Goal: Check status: Check status

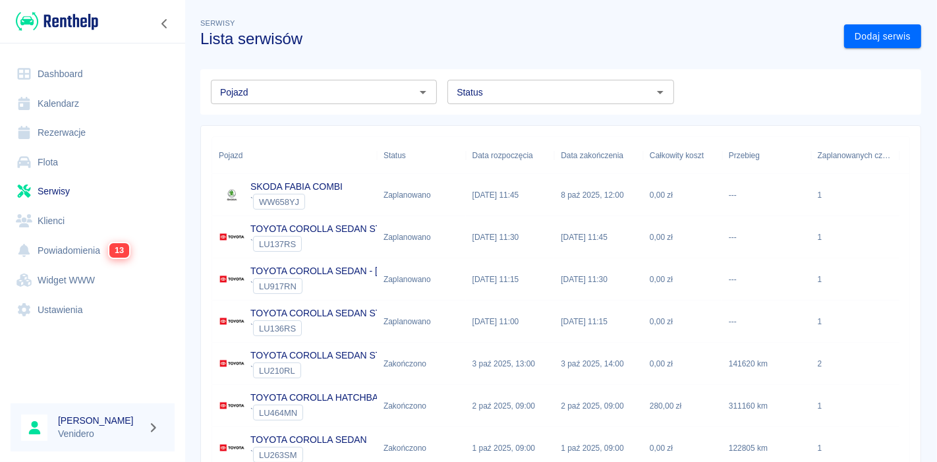
click at [291, 96] on input "Pojazd" at bounding box center [313, 92] width 196 height 16
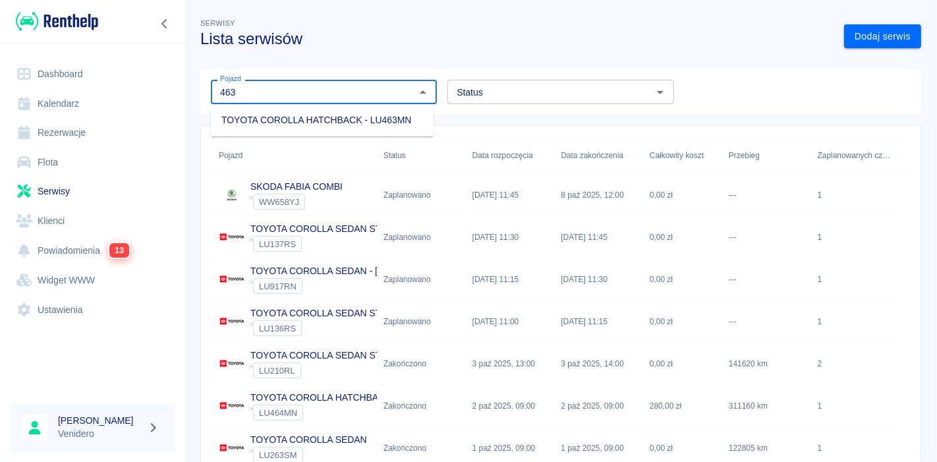
click at [268, 125] on li "TOYOTA COROLLA HATCHBACK - LU463MN" at bounding box center [322, 120] width 223 height 22
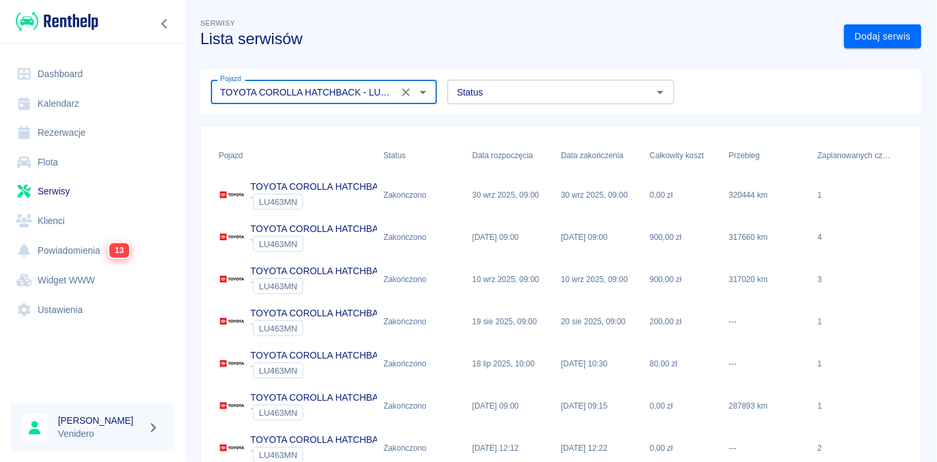
type input "TOYOTA COROLLA HATCHBACK - LU463MN"
click at [337, 181] on p "TOYOTA COROLLA HATCHBACK" at bounding box center [320, 187] width 141 height 14
click at [307, 232] on p "TOYOTA COROLLA HATCHBACK" at bounding box center [320, 229] width 141 height 14
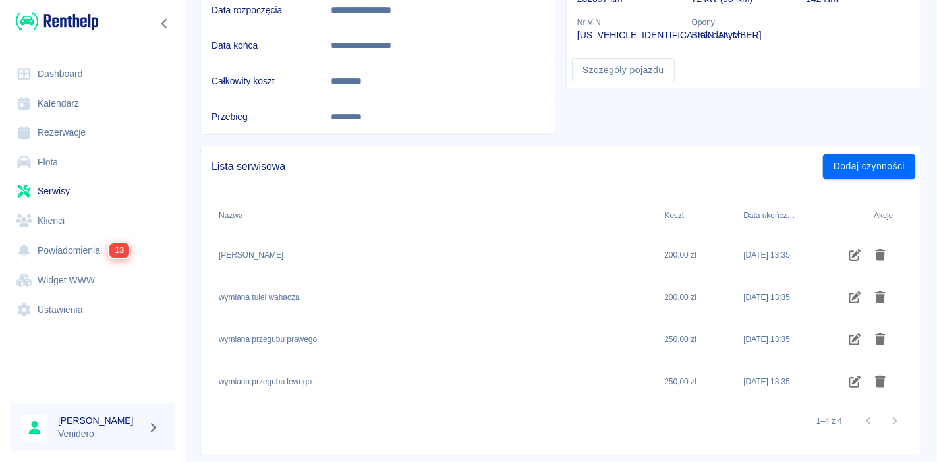
scroll to position [190, 0]
click at [924, 334] on div "**********" at bounding box center [561, 135] width 753 height 641
click at [407, 323] on div "wymiana przegubu prawego" at bounding box center [435, 341] width 446 height 42
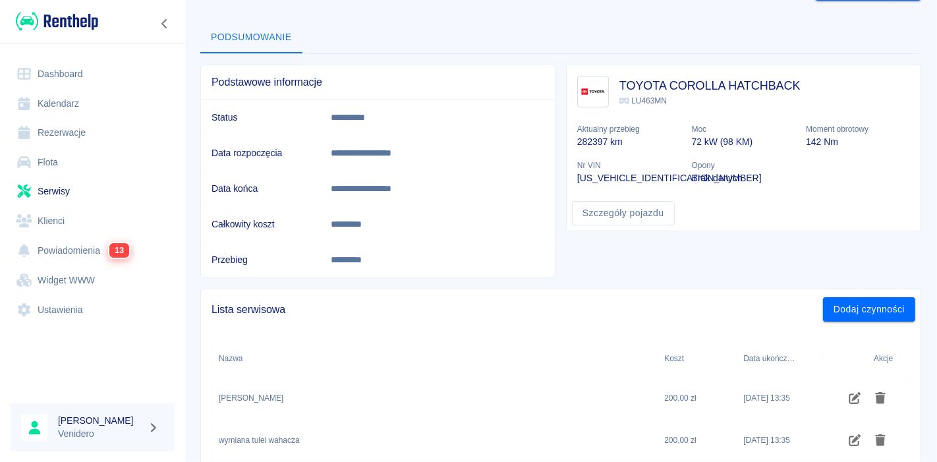
scroll to position [38, 0]
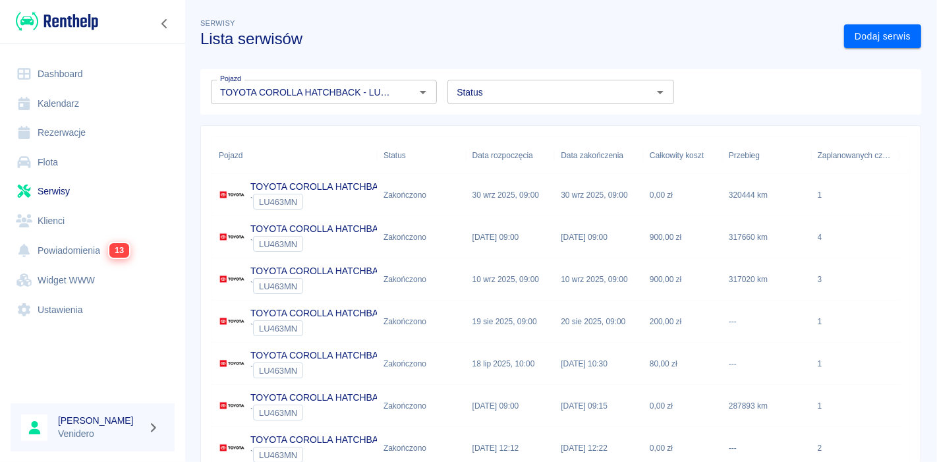
click at [315, 269] on p "TOYOTA COROLLA HATCHBACK" at bounding box center [320, 271] width 141 height 14
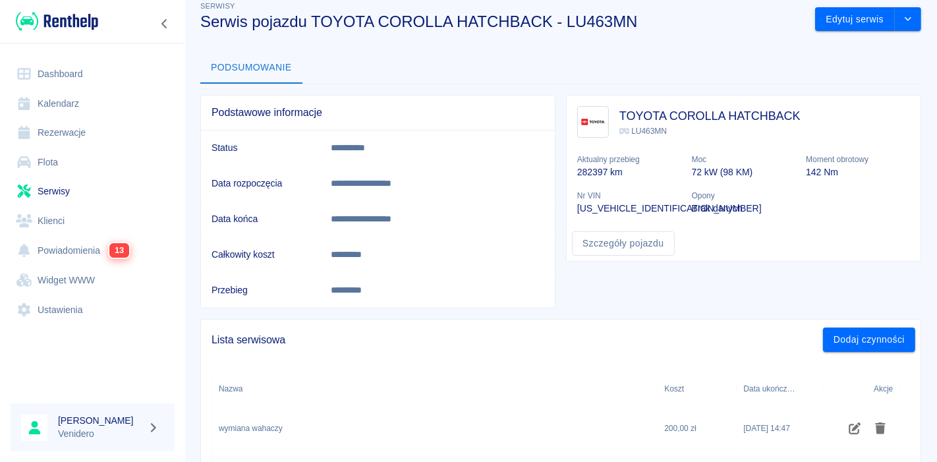
scroll to position [20, 0]
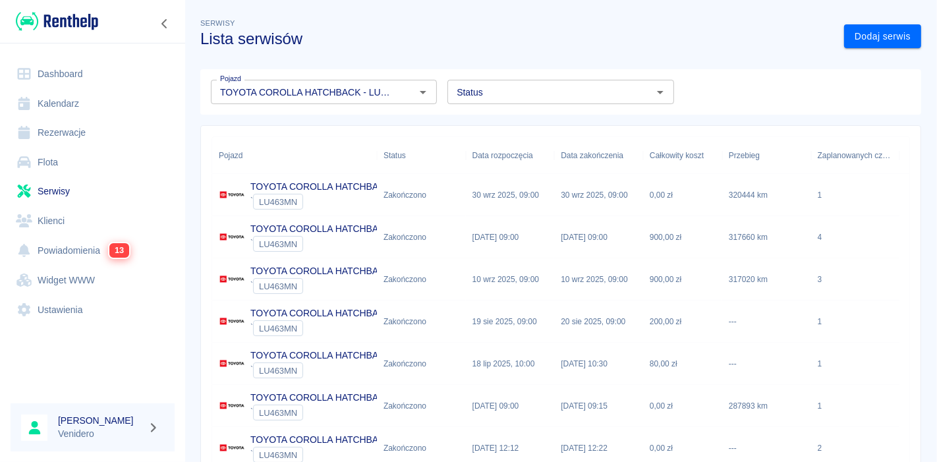
click at [312, 315] on p "TOYOTA COROLLA HATCHBACK" at bounding box center [320, 313] width 141 height 14
click at [310, 272] on p "TOYOTA COROLLA HATCHBACK" at bounding box center [320, 271] width 141 height 14
click at [326, 219] on div "TOYOTA COROLLA HATCHBACK ` LU463MN" at bounding box center [294, 237] width 165 height 42
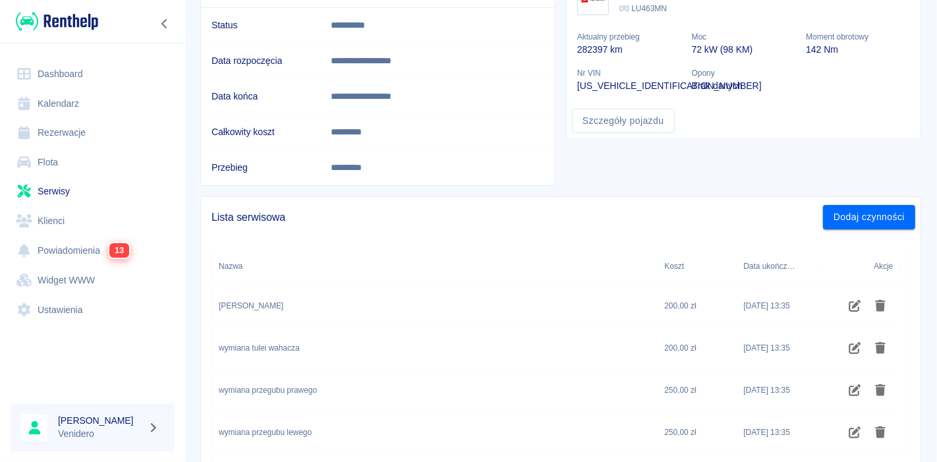
scroll to position [146, 0]
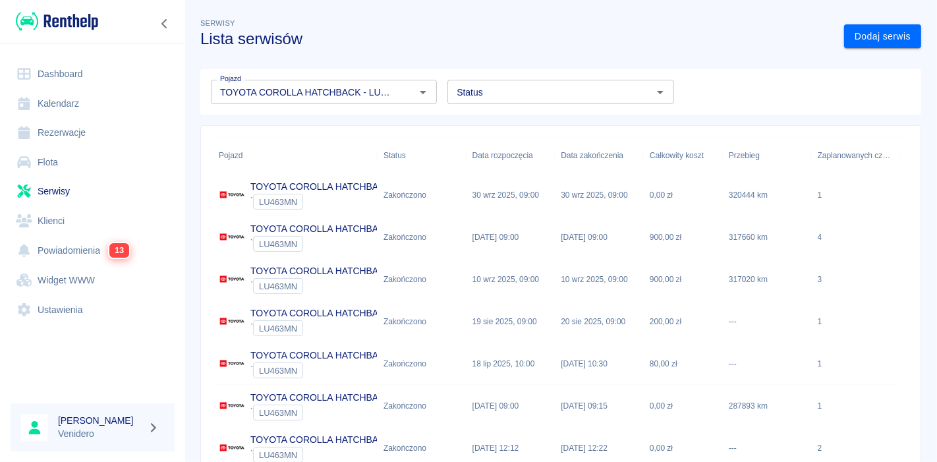
click at [337, 276] on p "TOYOTA COROLLA HATCHBACK" at bounding box center [320, 271] width 141 height 14
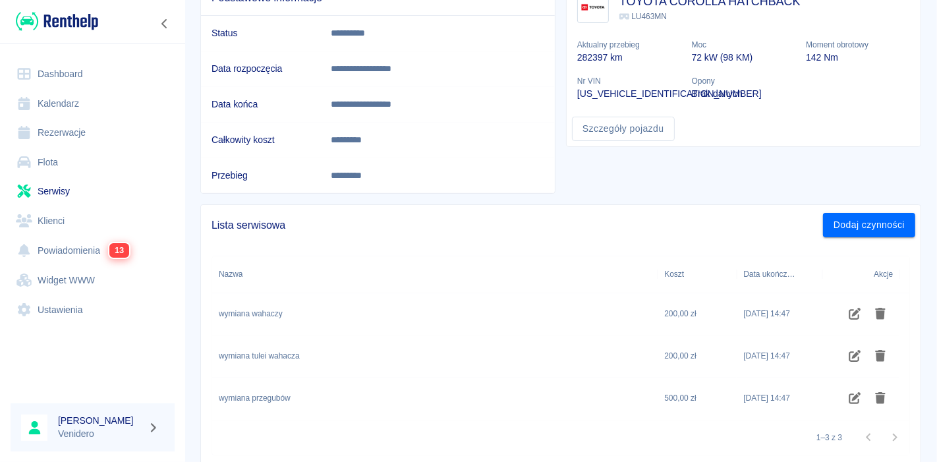
scroll to position [50, 0]
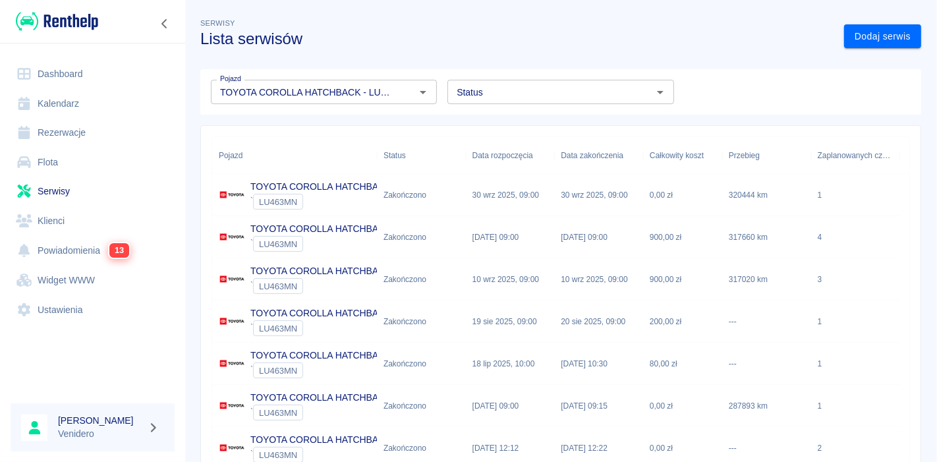
click at [325, 227] on p "TOYOTA COROLLA HATCHBACK" at bounding box center [320, 229] width 141 height 14
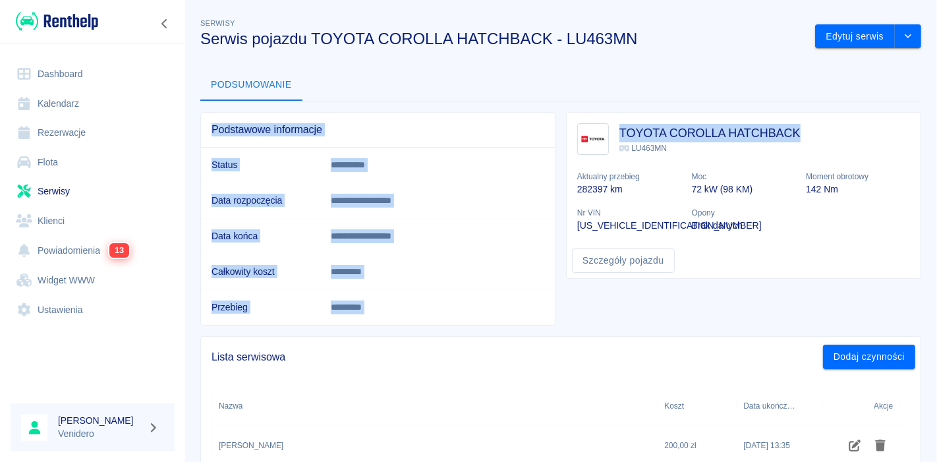
drag, startPoint x: 926, startPoint y: 34, endPoint x: 930, endPoint y: 117, distance: 83.1
click at [930, 117] on div "**********" at bounding box center [561, 231] width 753 height 462
click at [900, 119] on div "TOYOTA COROLLA HATCHBACK LU463MN Aktualny przebieg 282397 km Moc 72 kW (98 KM) …" at bounding box center [744, 178] width 354 height 131
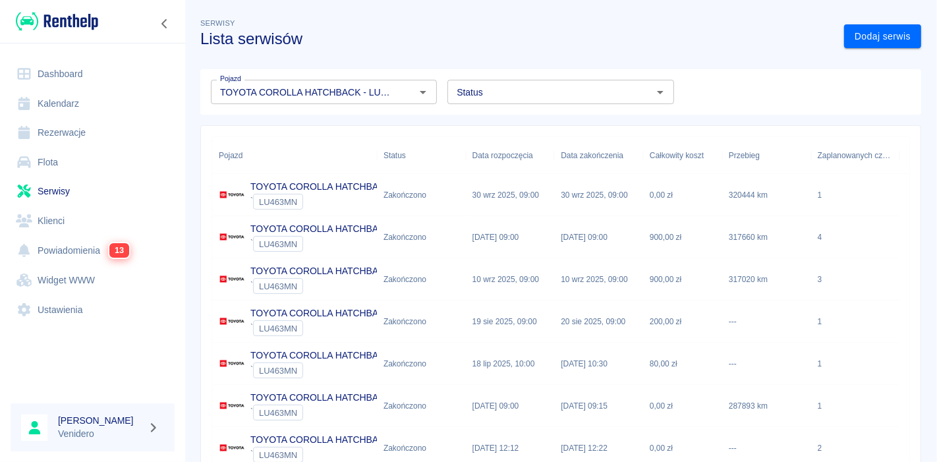
click at [328, 276] on p "TOYOTA COROLLA HATCHBACK" at bounding box center [320, 271] width 141 height 14
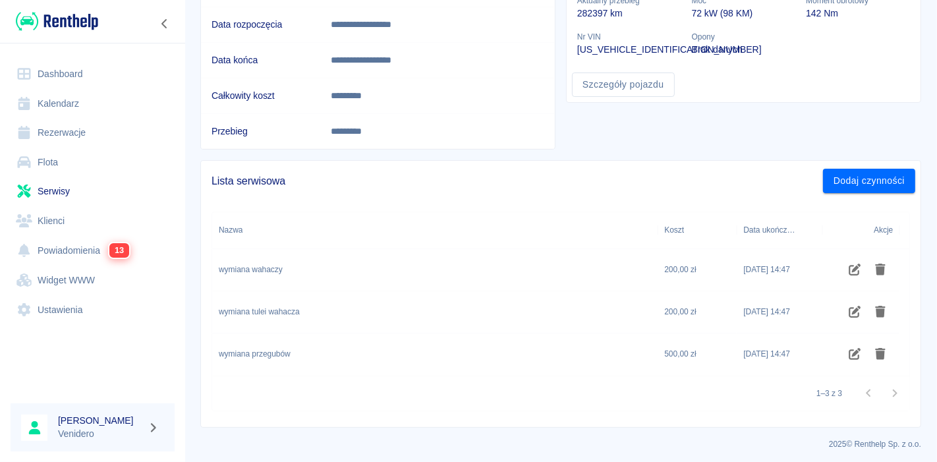
scroll to position [132, 0]
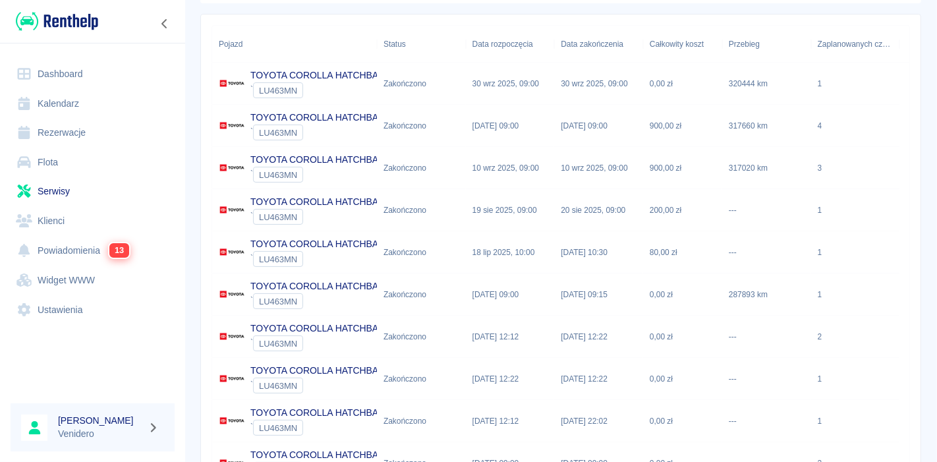
scroll to position [222, 0]
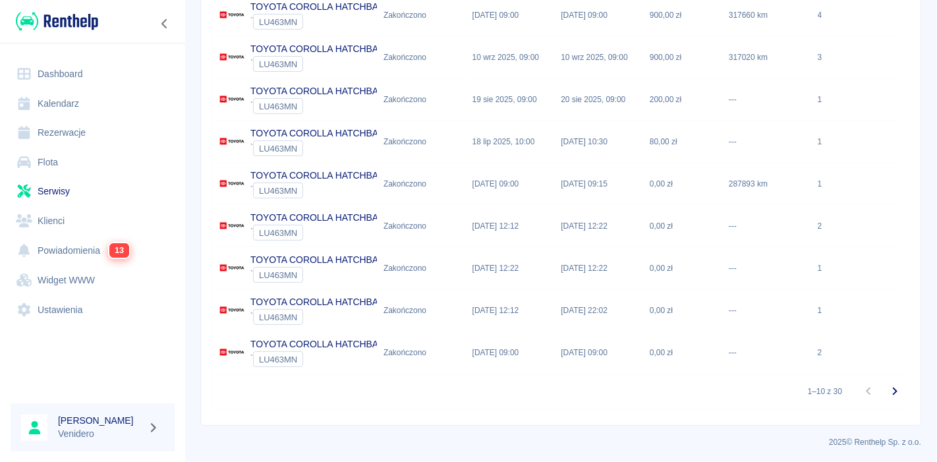
click at [397, 53] on div "Zakończono" at bounding box center [405, 57] width 43 height 12
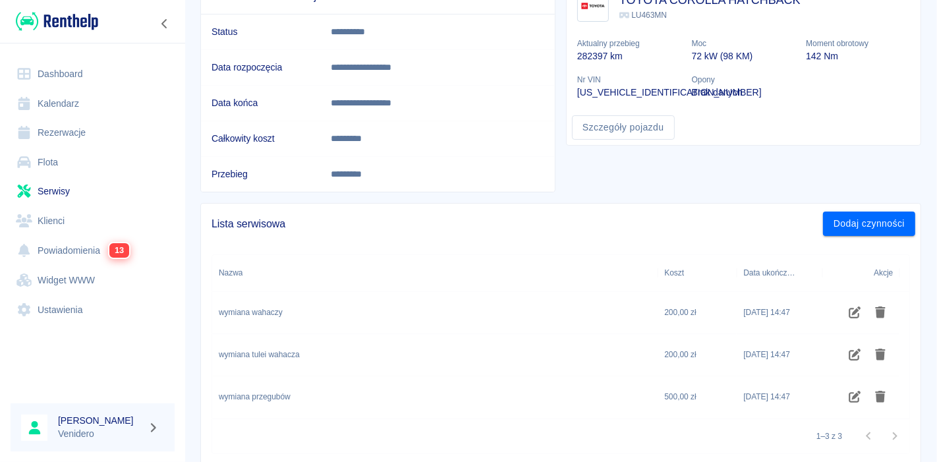
scroll to position [176, 0]
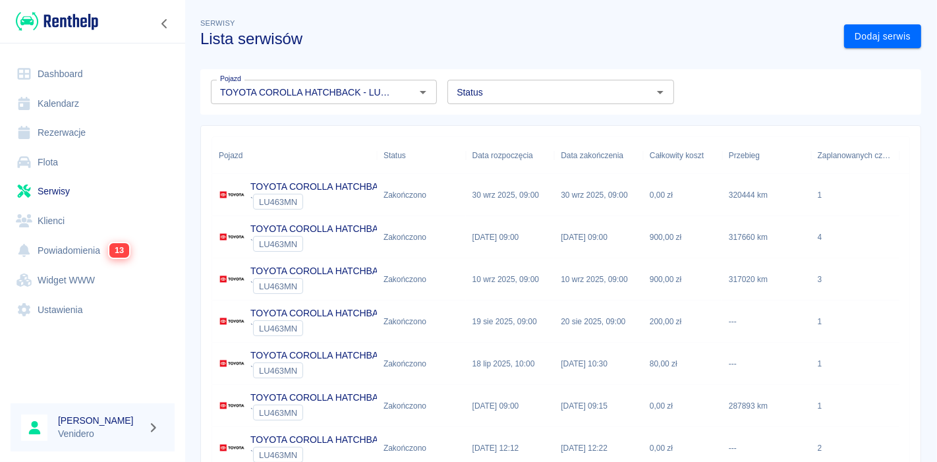
click at [529, 278] on p "10 wrz 2025, 09:00" at bounding box center [506, 280] width 67 height 12
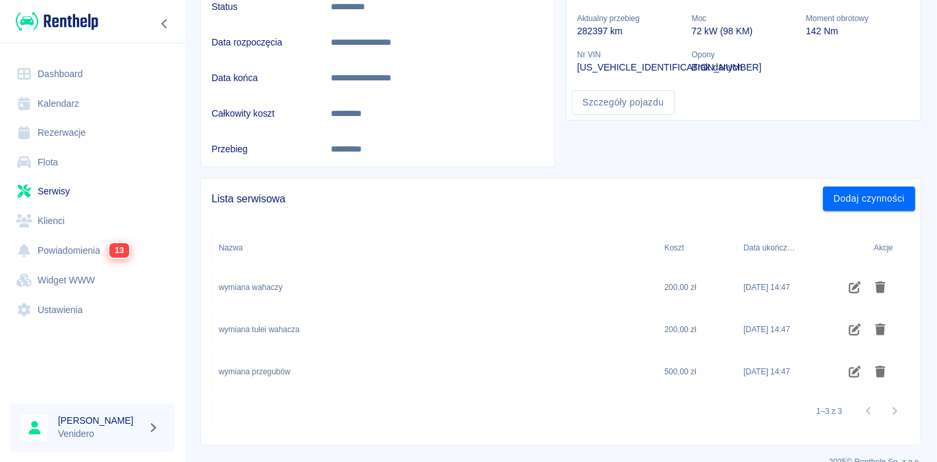
scroll to position [176, 0]
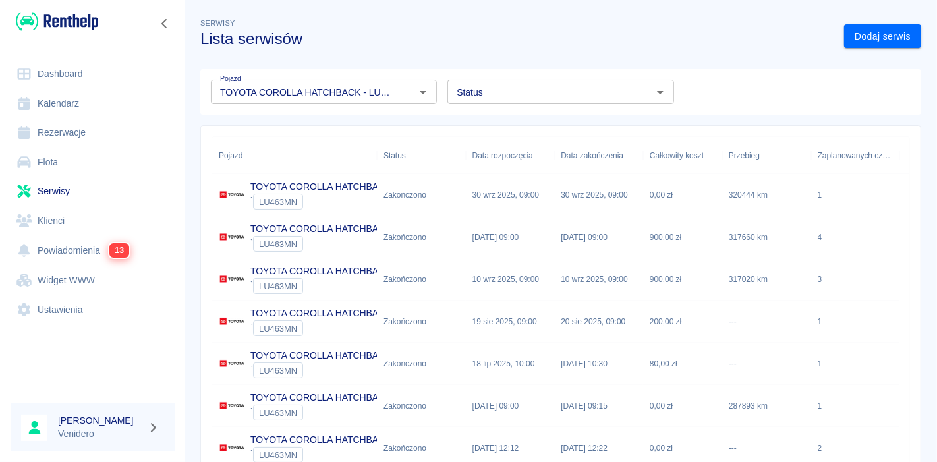
click at [307, 230] on p "TOYOTA COROLLA HATCHBACK" at bounding box center [320, 229] width 141 height 14
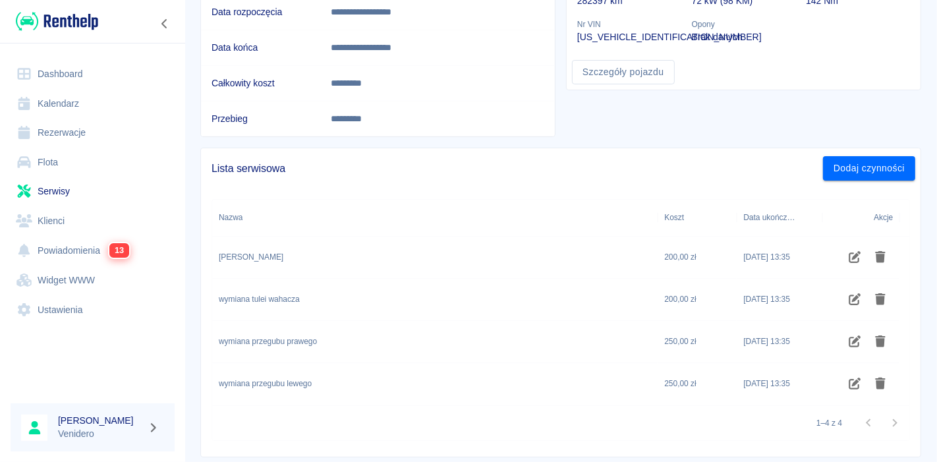
scroll to position [196, 0]
